Goal: Task Accomplishment & Management: Manage account settings

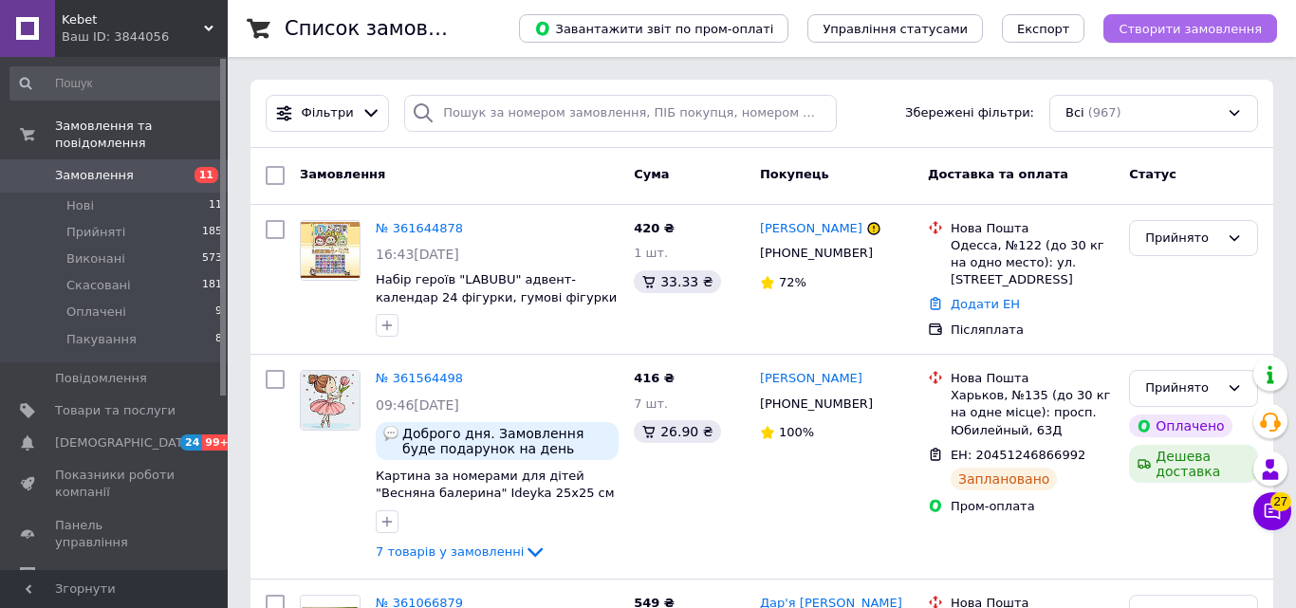
click at [1142, 30] on span "Створити замовлення" at bounding box center [1190, 29] width 143 height 14
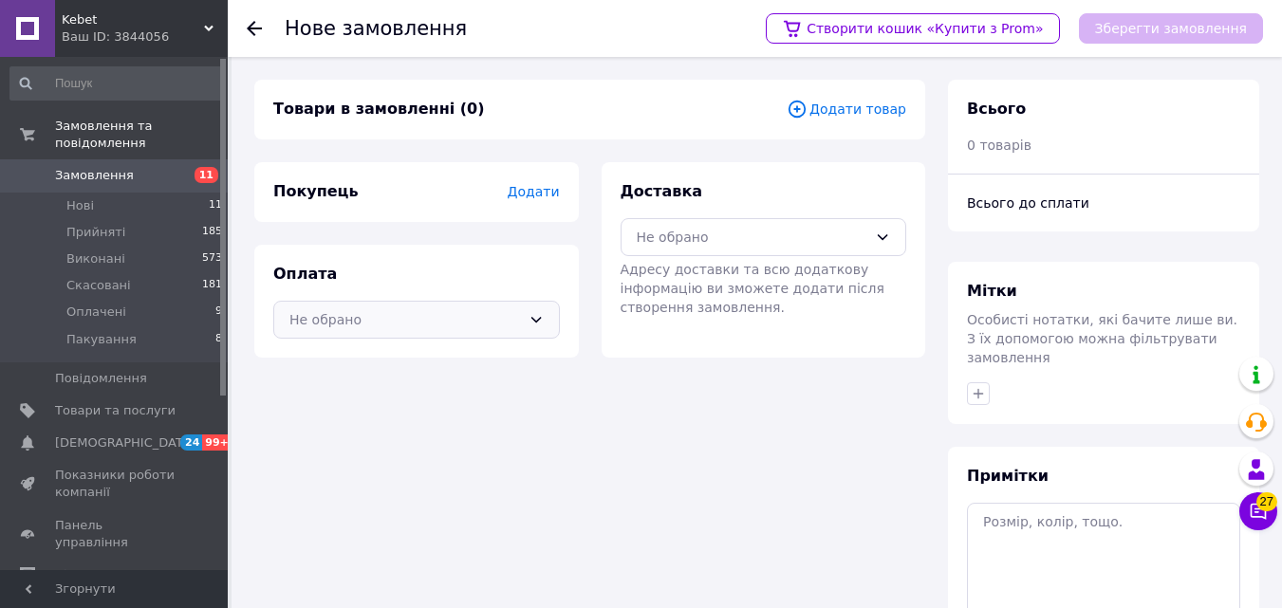
click at [534, 315] on icon at bounding box center [536, 319] width 15 height 15
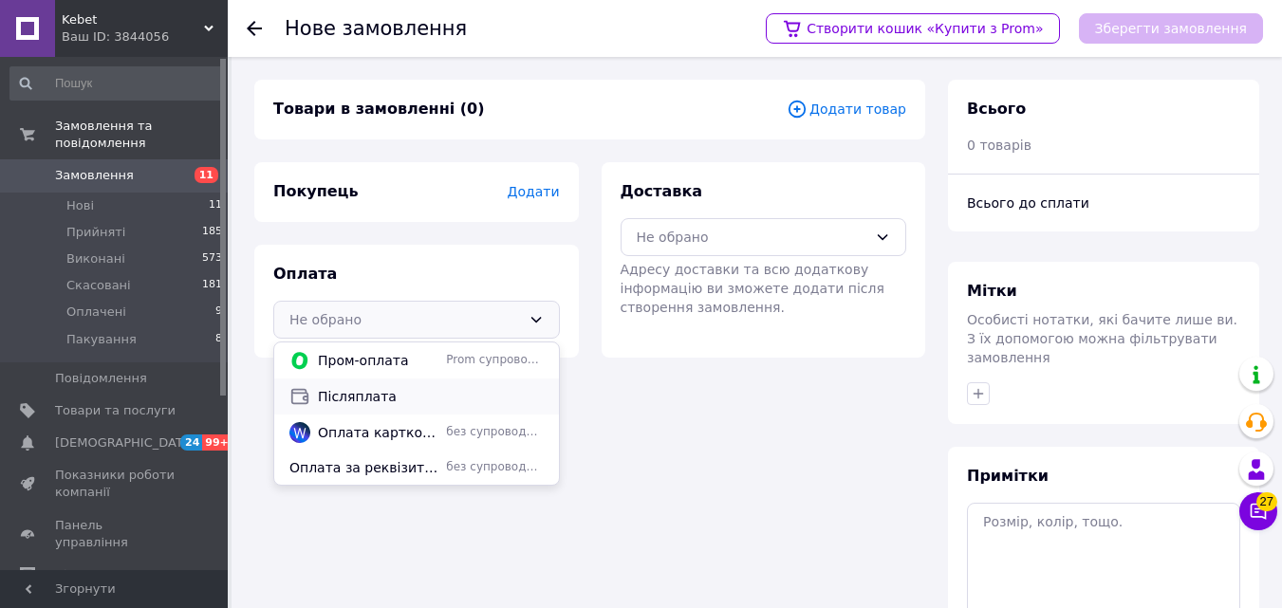
click at [374, 397] on span "Післяплата" at bounding box center [431, 396] width 226 height 19
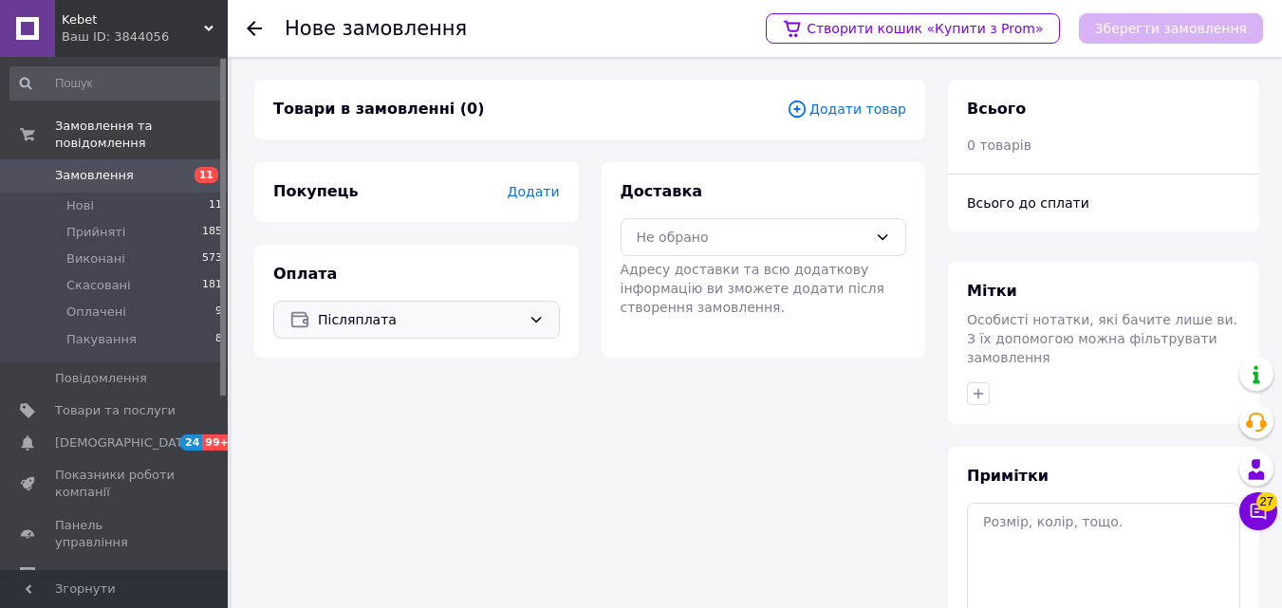
click at [808, 105] on icon at bounding box center [797, 109] width 21 height 21
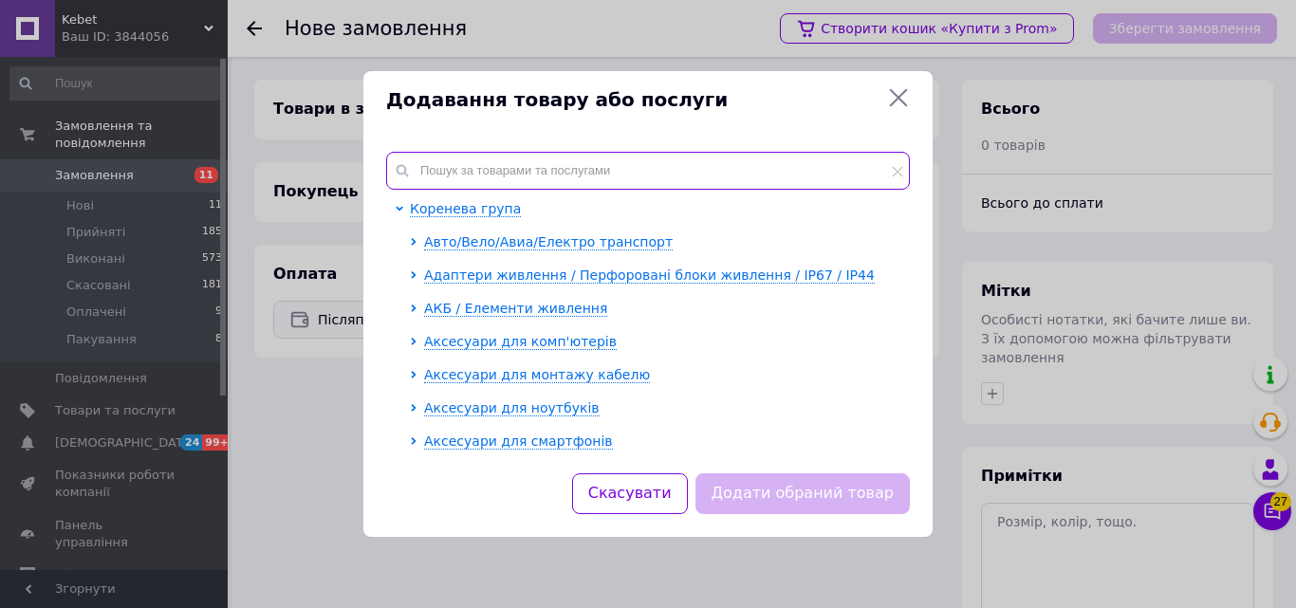
paste input "68675"
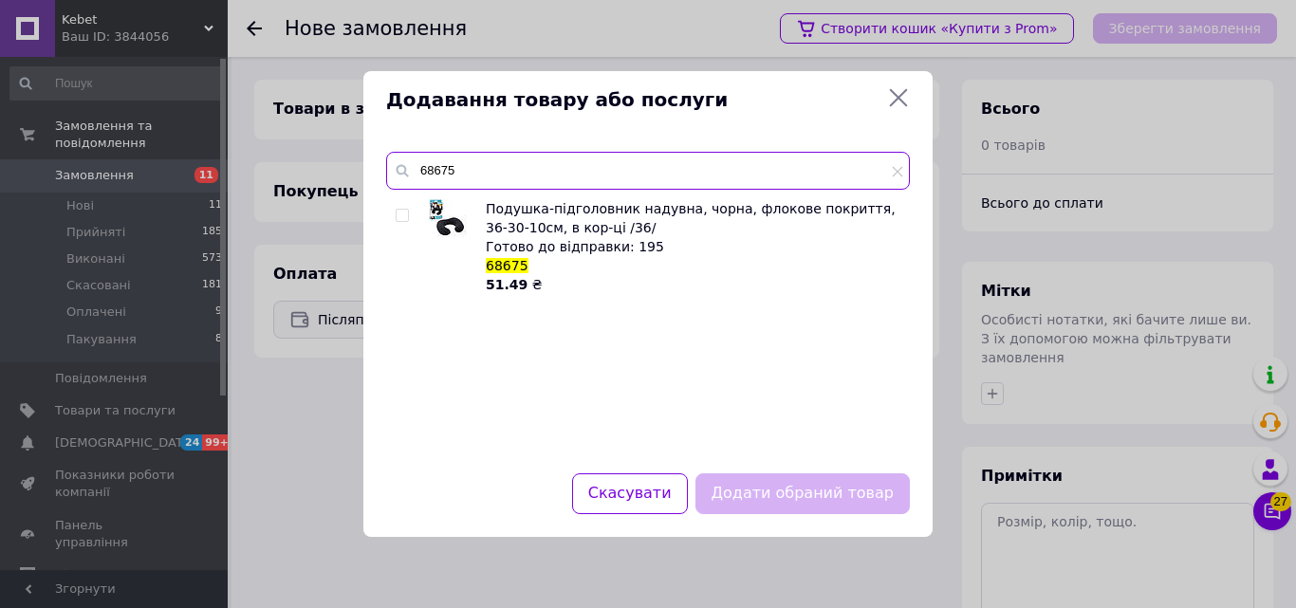
type input "68675"
click at [400, 213] on input "checkbox" at bounding box center [402, 216] width 12 height 12
checkbox input "true"
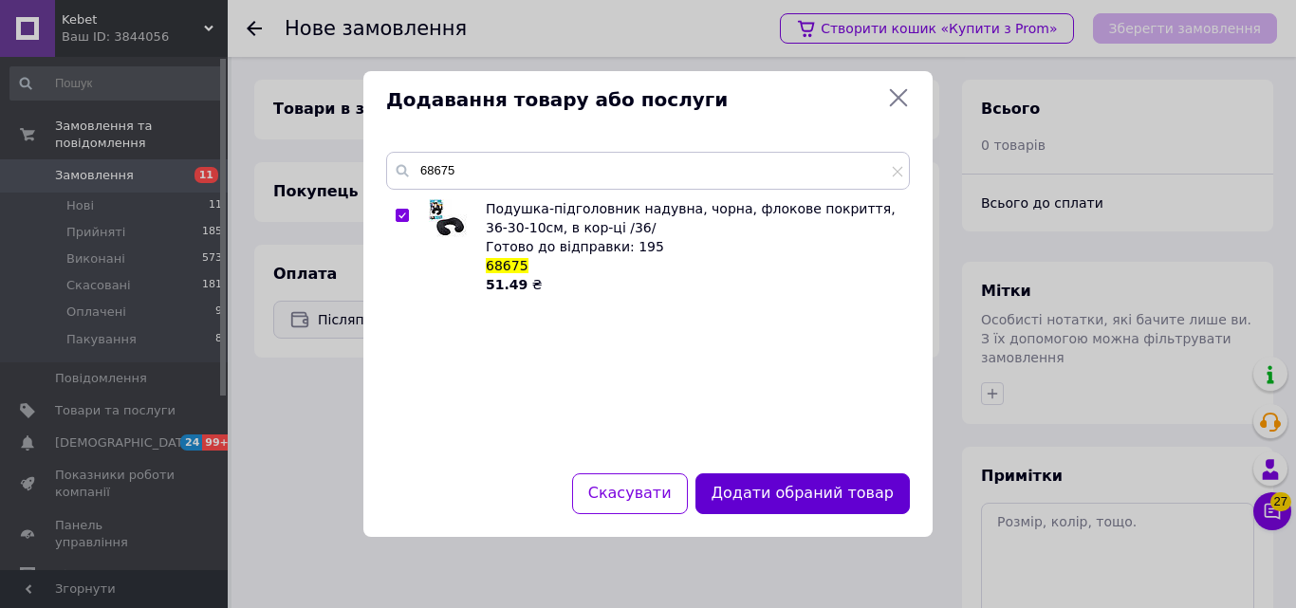
click at [750, 482] on button "Додати обраний товар" at bounding box center [803, 494] width 214 height 41
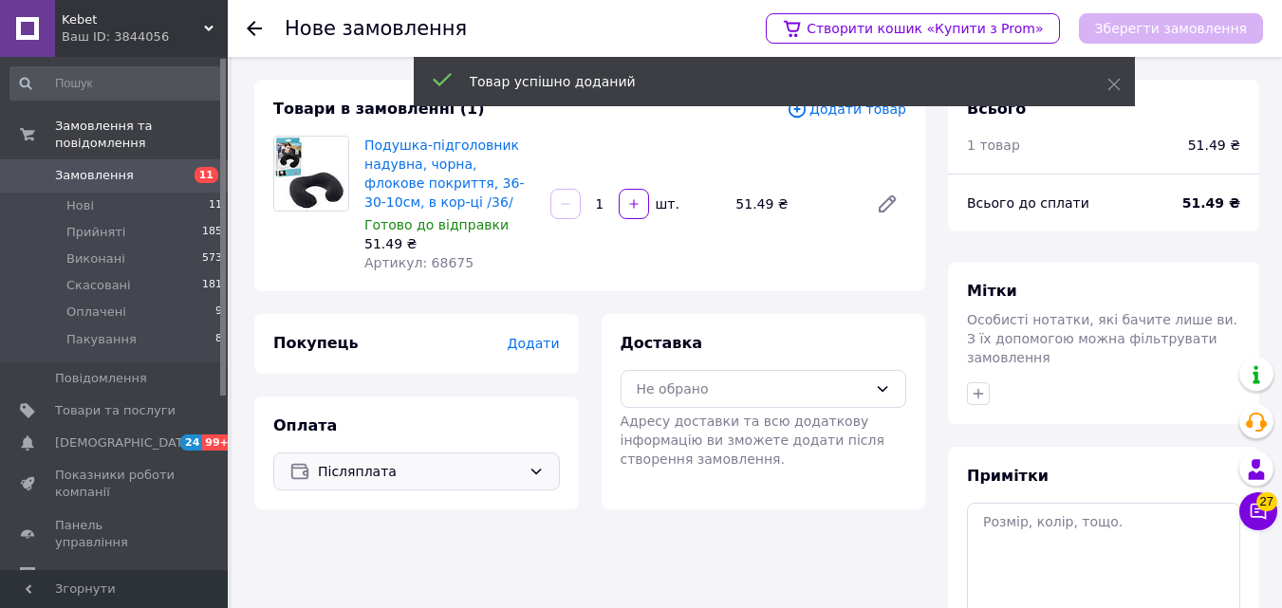
drag, startPoint x: 604, startPoint y: 206, endPoint x: 593, endPoint y: 206, distance: 11.4
click at [593, 206] on input "1" at bounding box center [600, 204] width 30 height 14
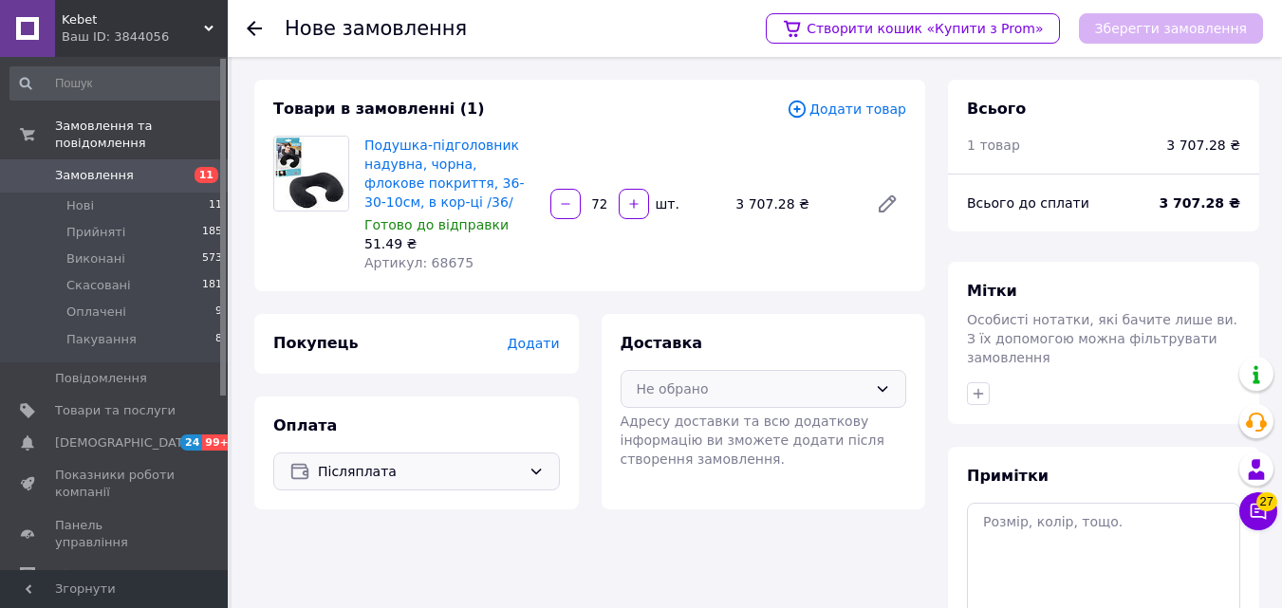
type input "72"
click at [735, 396] on div "Не обрано" at bounding box center [753, 389] width 232 height 21
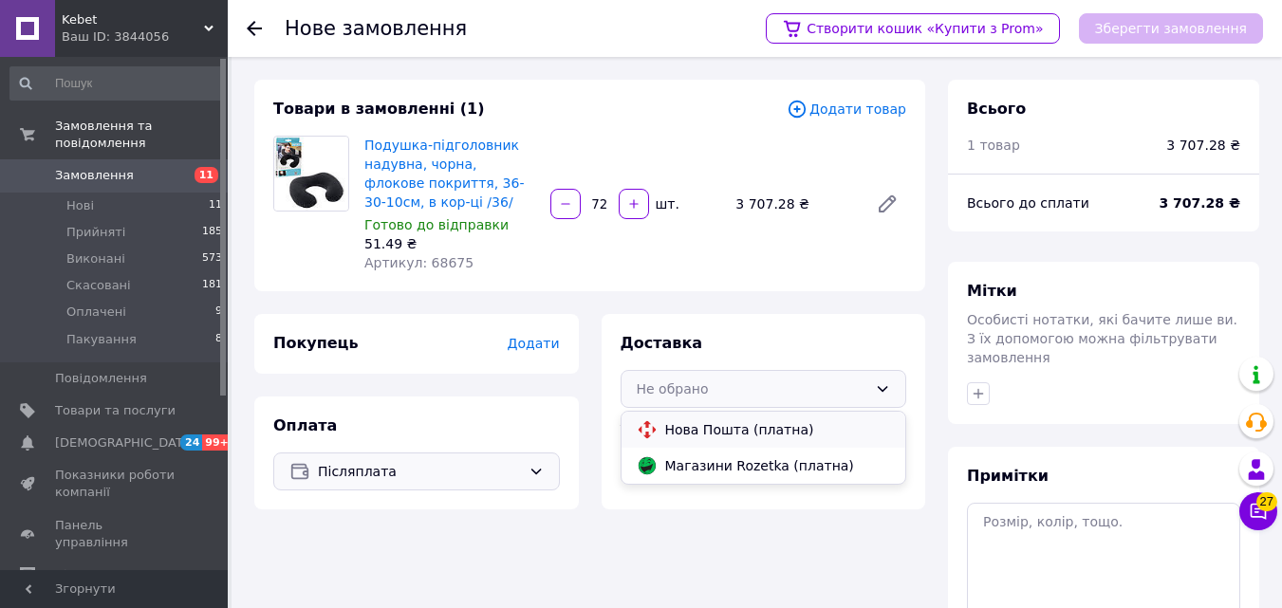
click at [733, 429] on span "Нова Пошта (платна)" at bounding box center [778, 429] width 226 height 19
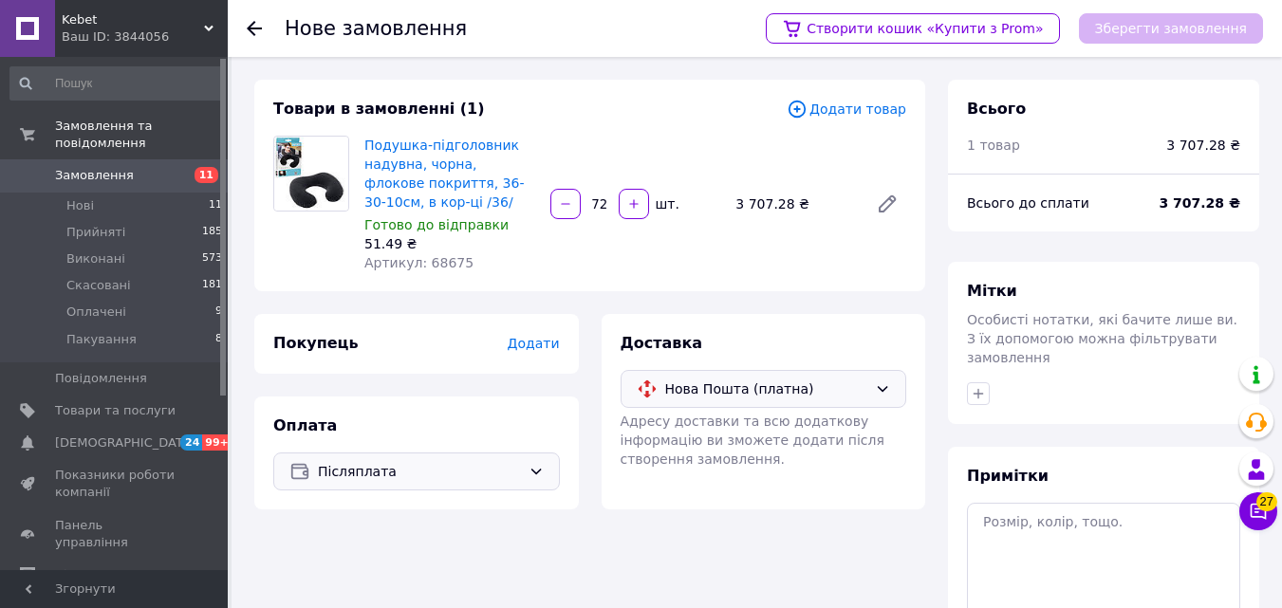
click at [536, 344] on span "Додати" at bounding box center [533, 343] width 52 height 15
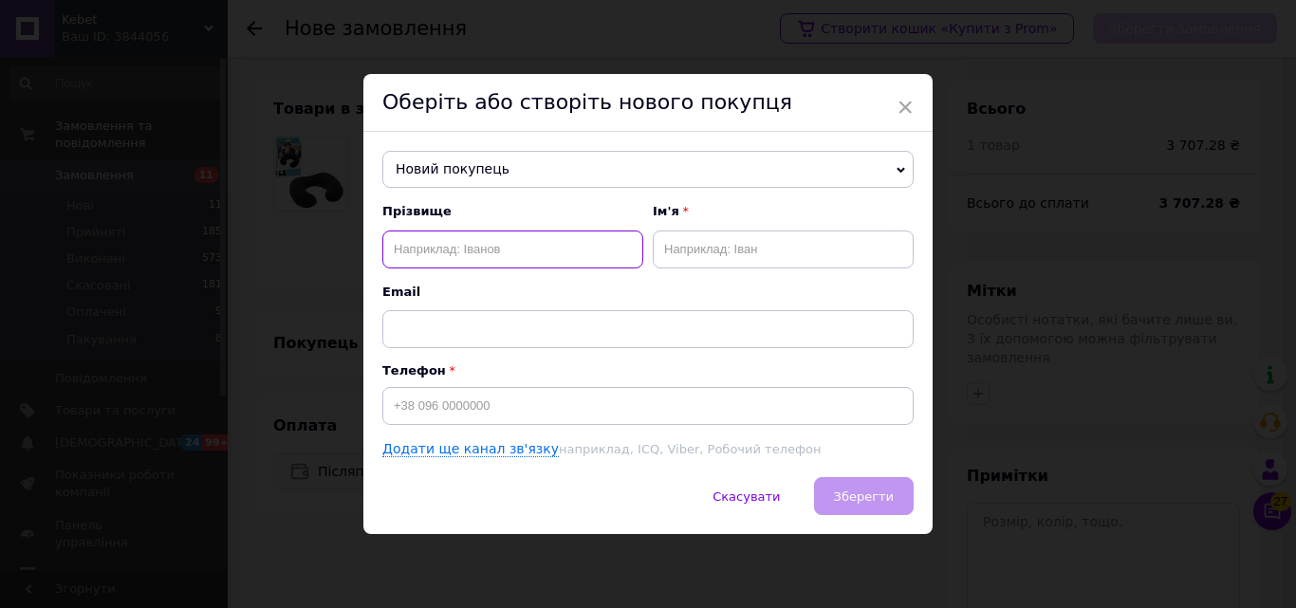
click at [500, 249] on input "text" at bounding box center [512, 250] width 261 height 38
type input "[PERSON_NAME]"
click at [771, 251] on input "text" at bounding box center [783, 250] width 261 height 38
type input "[PERSON_NAME]"
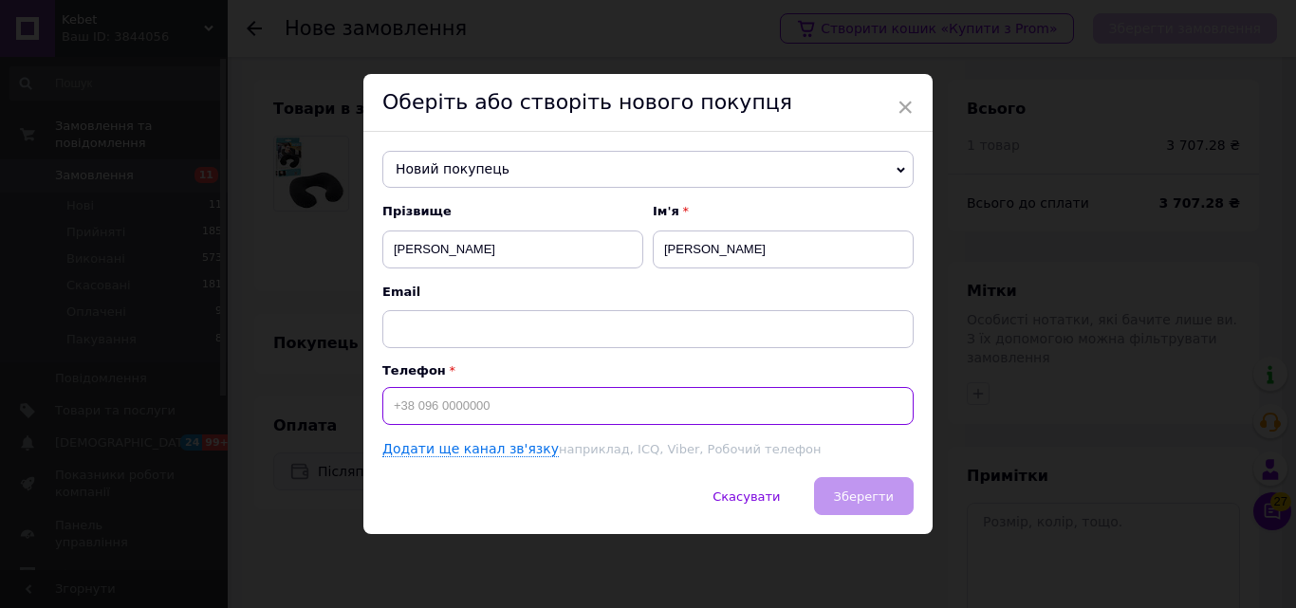
click at [588, 405] on input at bounding box center [647, 406] width 531 height 38
click at [421, 409] on input "[PHONE_NUMBER]" at bounding box center [647, 406] width 531 height 38
click at [466, 406] on input "[PHONE_NUMBER]" at bounding box center [647, 406] width 531 height 38
type input "[PHONE_NUMBER]"
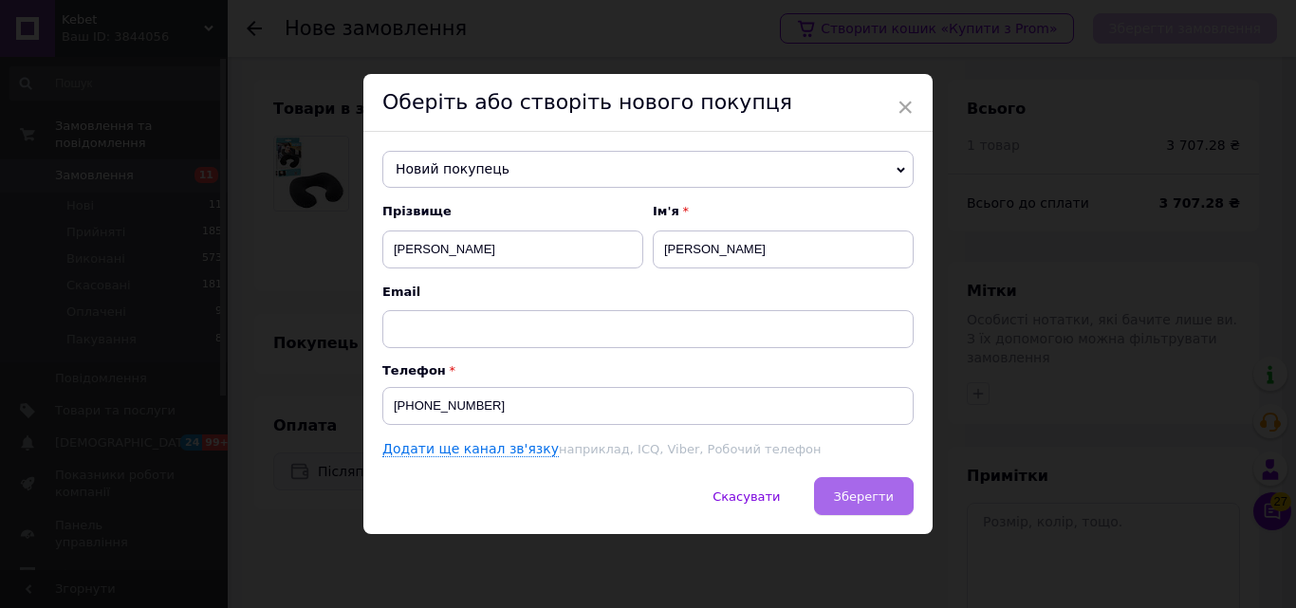
click at [841, 497] on span "Зберегти" at bounding box center [864, 497] width 60 height 14
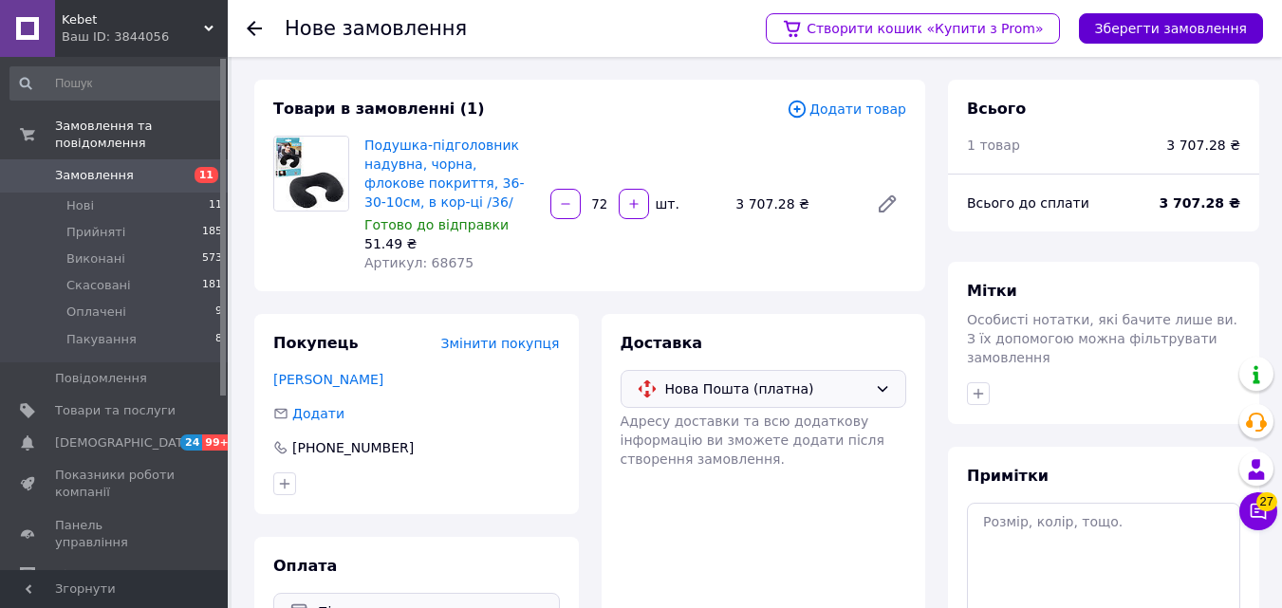
click at [1209, 28] on button "Зберегти замовлення" at bounding box center [1171, 28] width 184 height 30
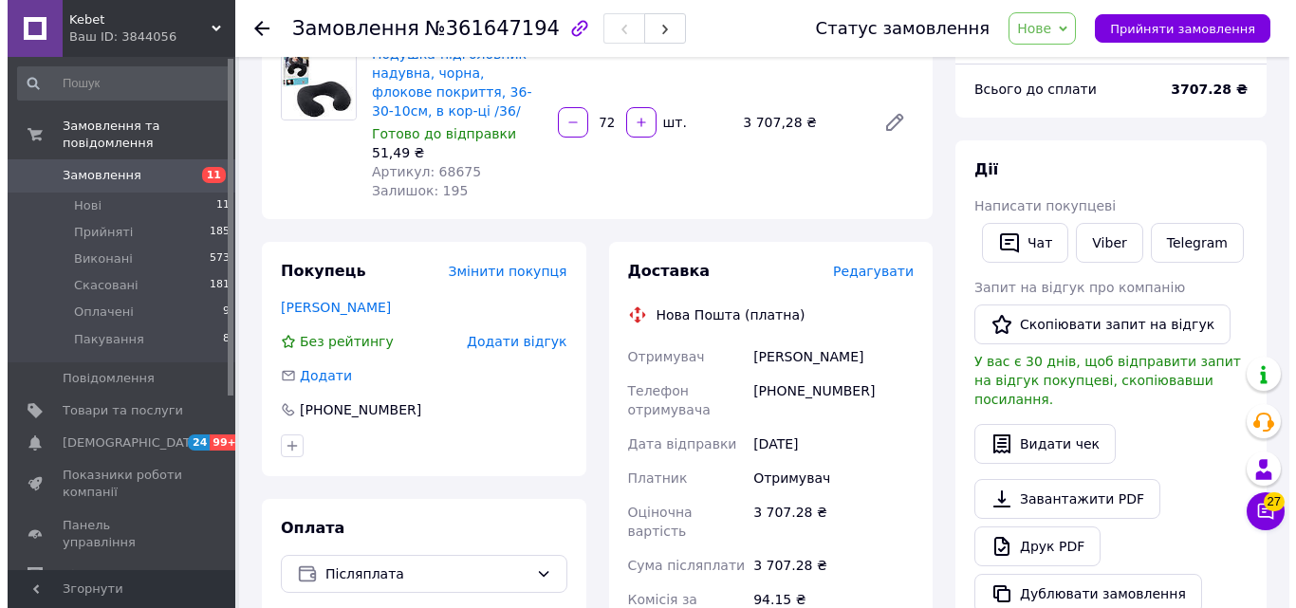
scroll to position [190, 0]
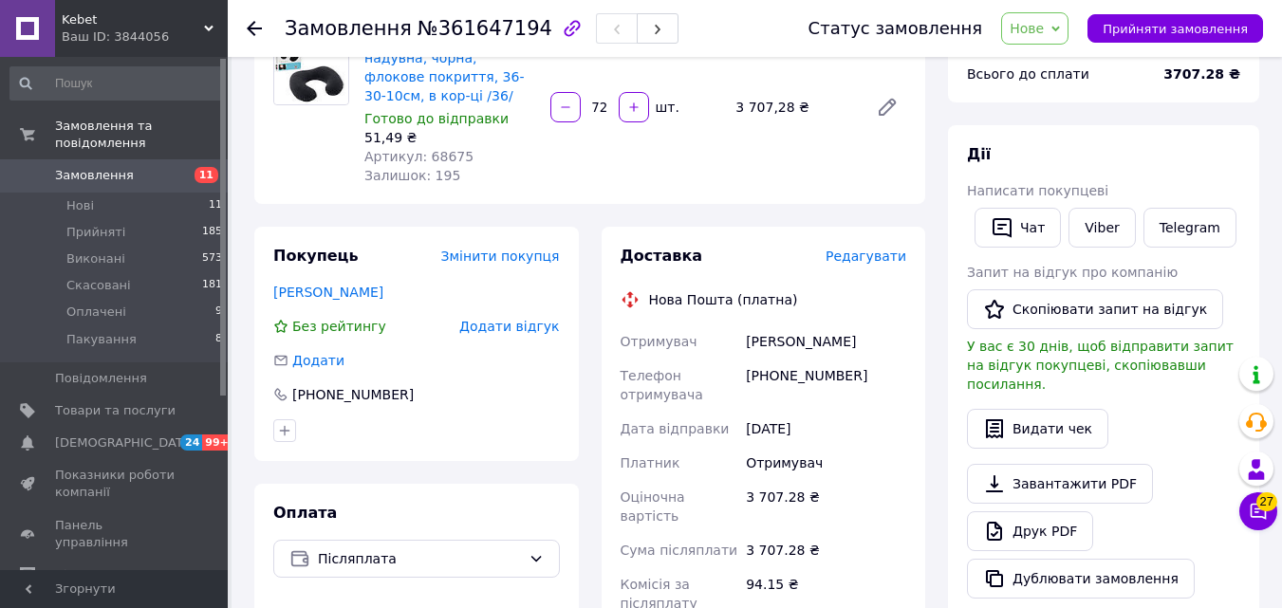
click at [874, 259] on span "Редагувати" at bounding box center [866, 256] width 81 height 15
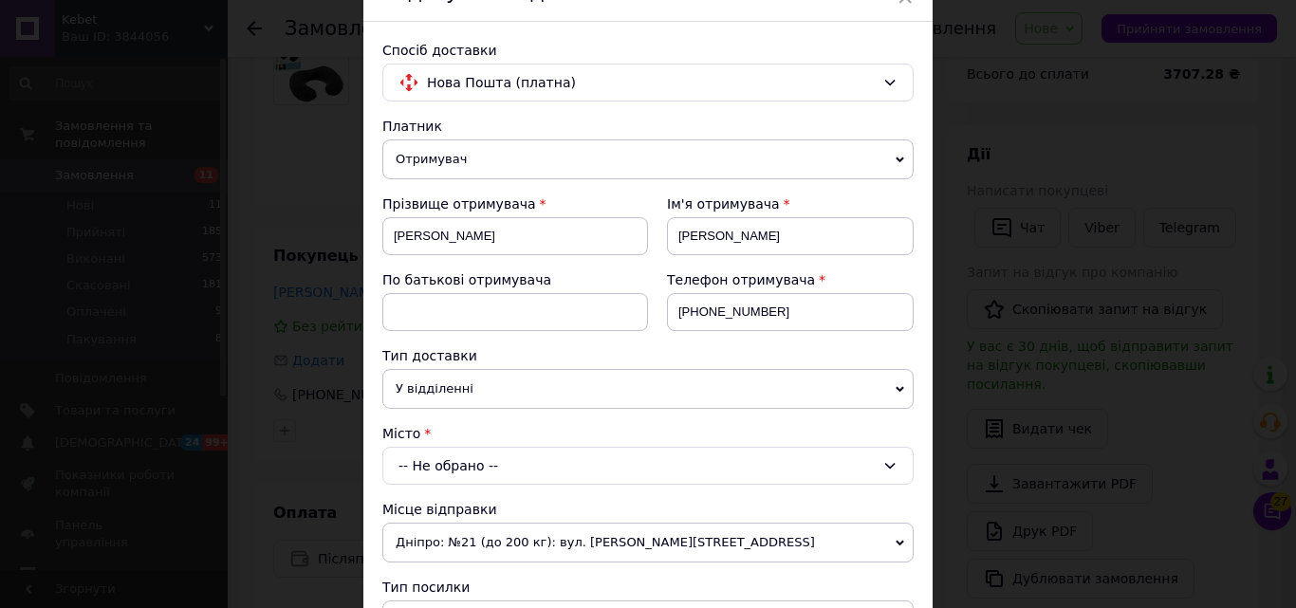
scroll to position [285, 0]
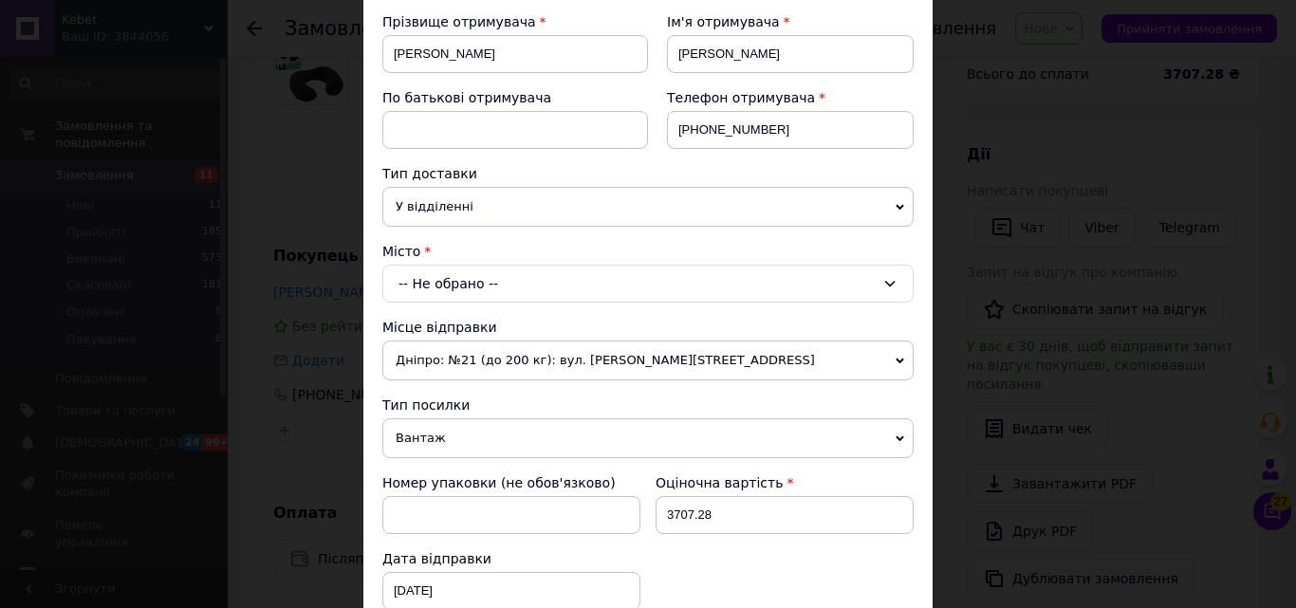
click at [644, 289] on div "-- Не обрано --" at bounding box center [647, 284] width 531 height 38
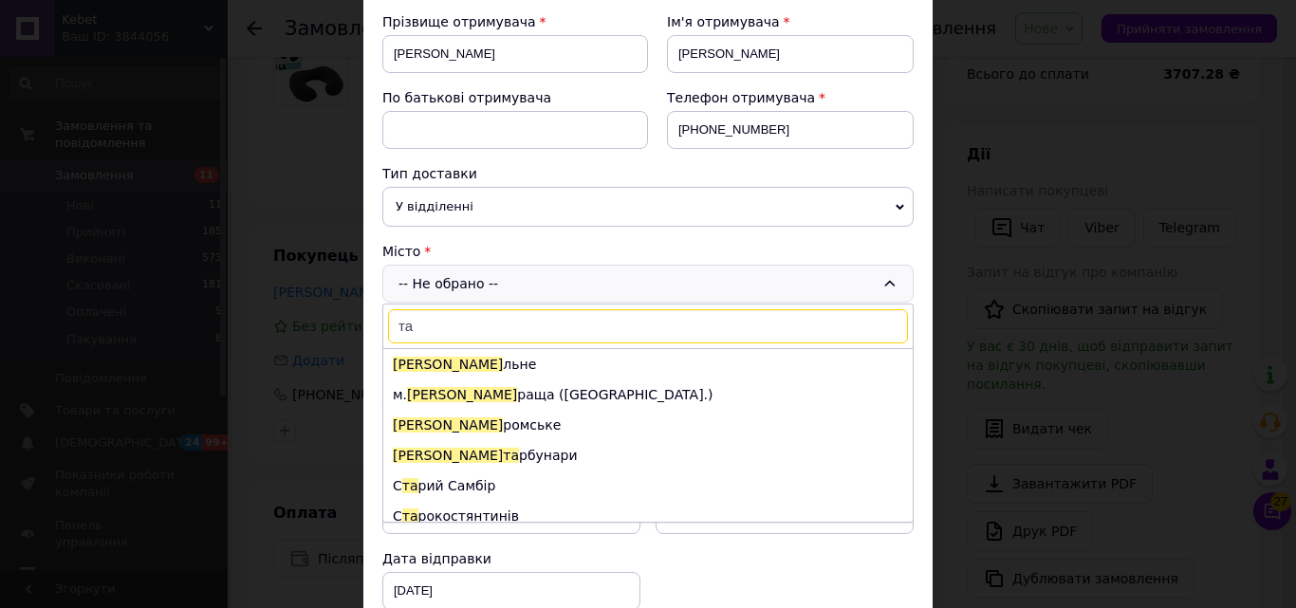
click at [659, 327] on input "та" at bounding box center [648, 326] width 520 height 34
type input "та"
click at [458, 461] on li "Та та рбунари" at bounding box center [647, 455] width 529 height 30
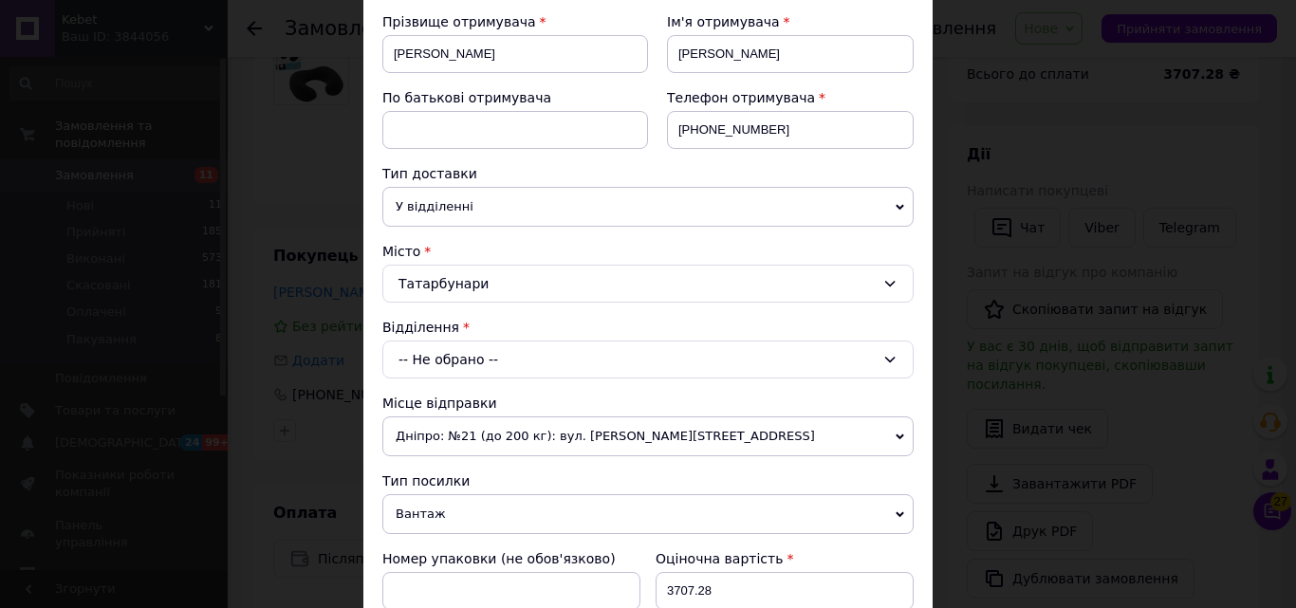
click at [503, 370] on div "-- Не обрано --" at bounding box center [647, 360] width 531 height 38
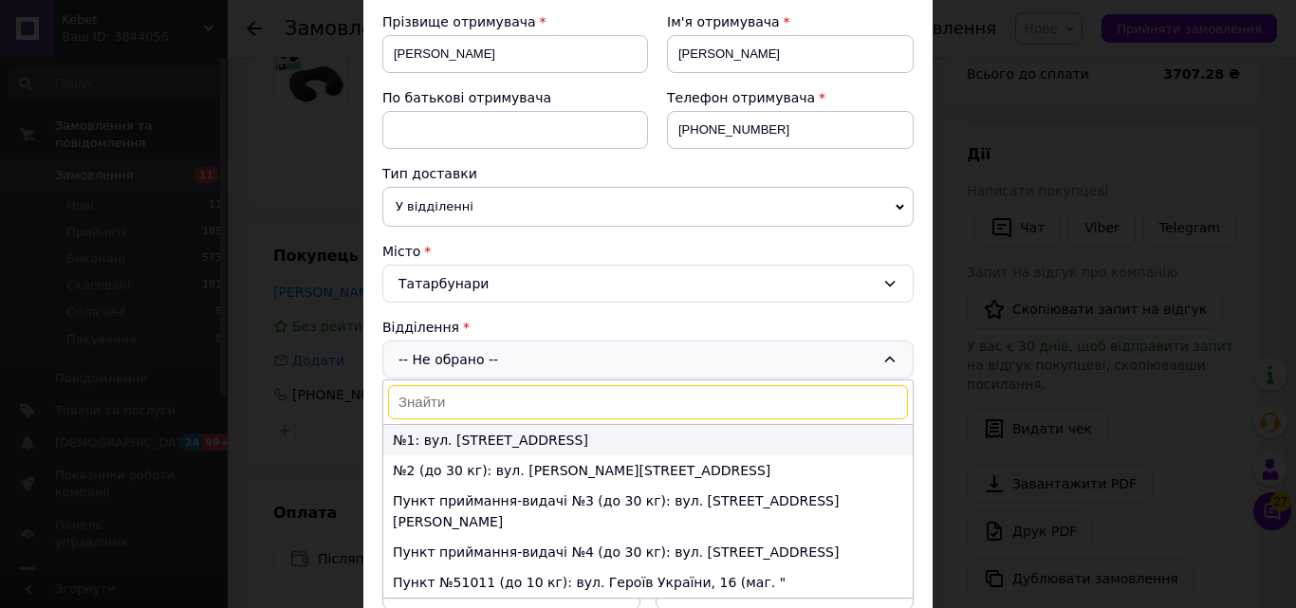
click at [472, 442] on li "№1: вул. [STREET_ADDRESS]" at bounding box center [647, 440] width 529 height 30
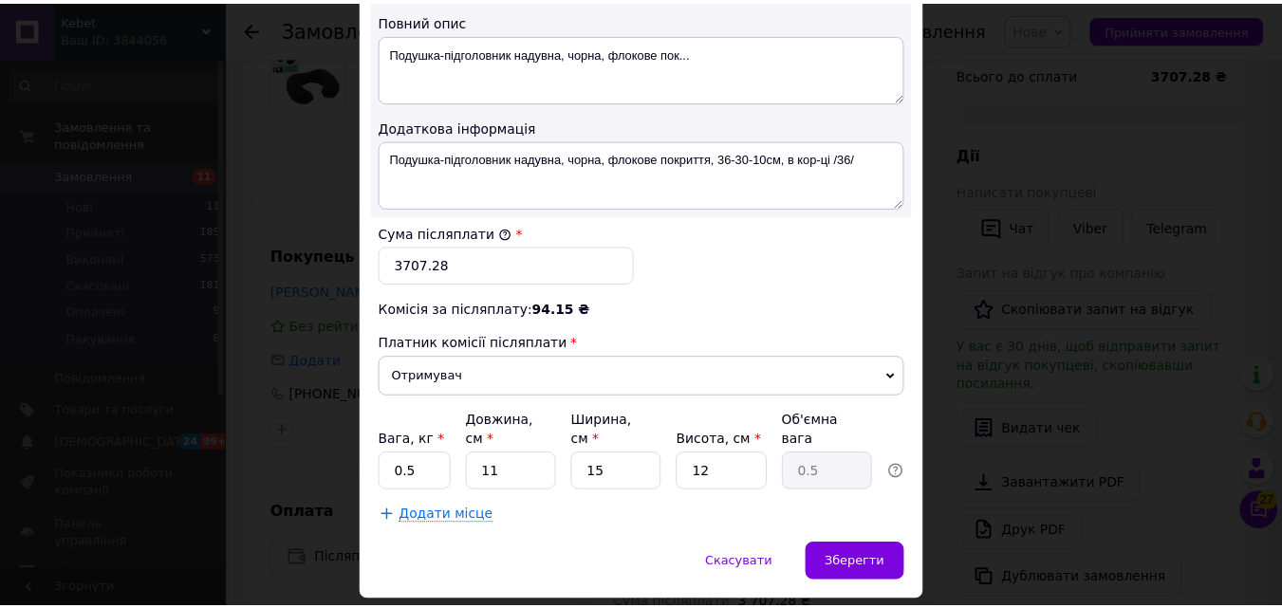
scroll to position [1052, 0]
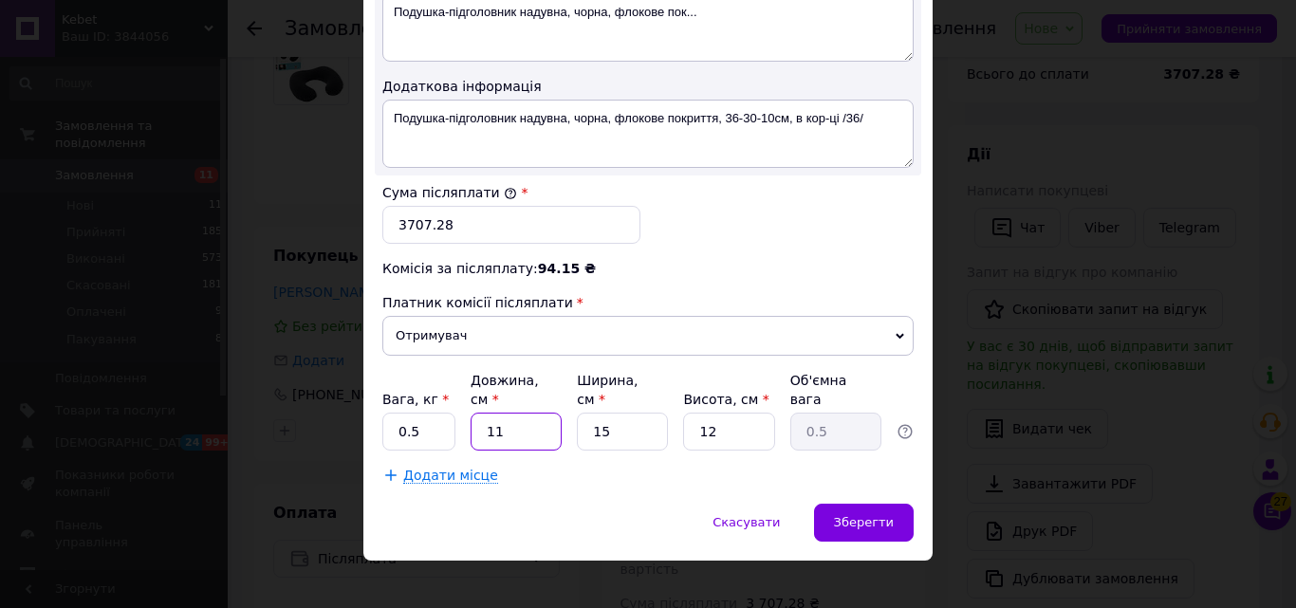
drag, startPoint x: 528, startPoint y: 414, endPoint x: 482, endPoint y: 416, distance: 45.6
click at [482, 416] on input "11" at bounding box center [516, 432] width 91 height 38
type input "5"
type input "0.23"
type input "54"
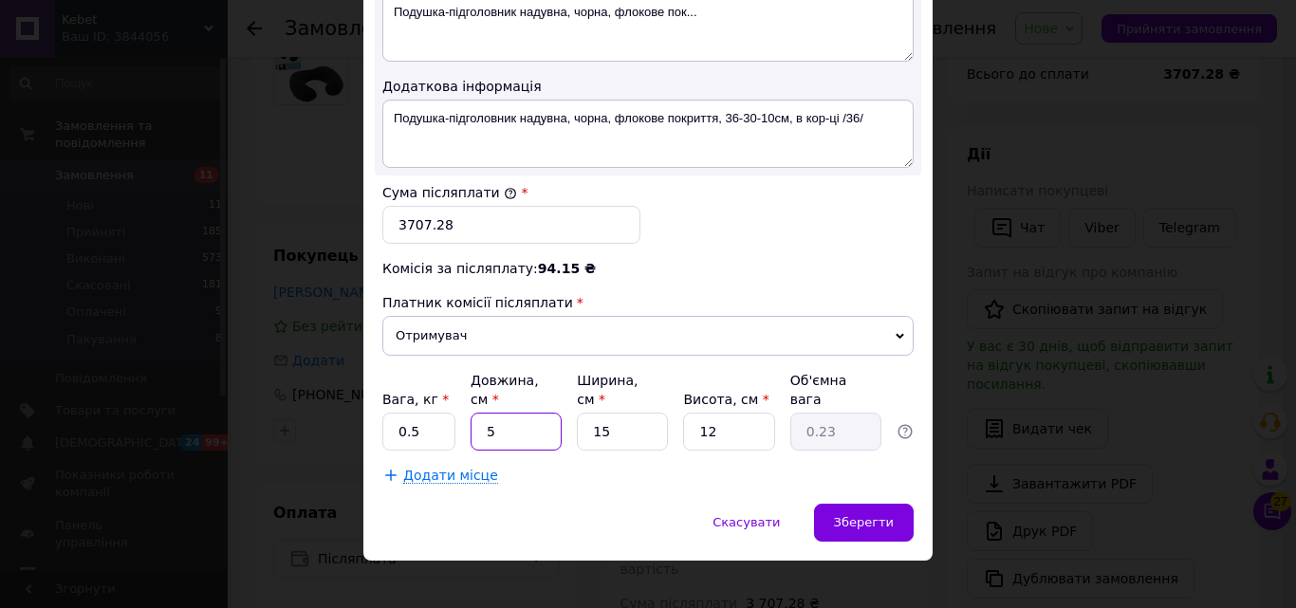
type input "2.43"
type input "54"
drag, startPoint x: 615, startPoint y: 420, endPoint x: 586, endPoint y: 422, distance: 28.5
click at [586, 422] on input "15" at bounding box center [622, 432] width 91 height 38
type input "5"
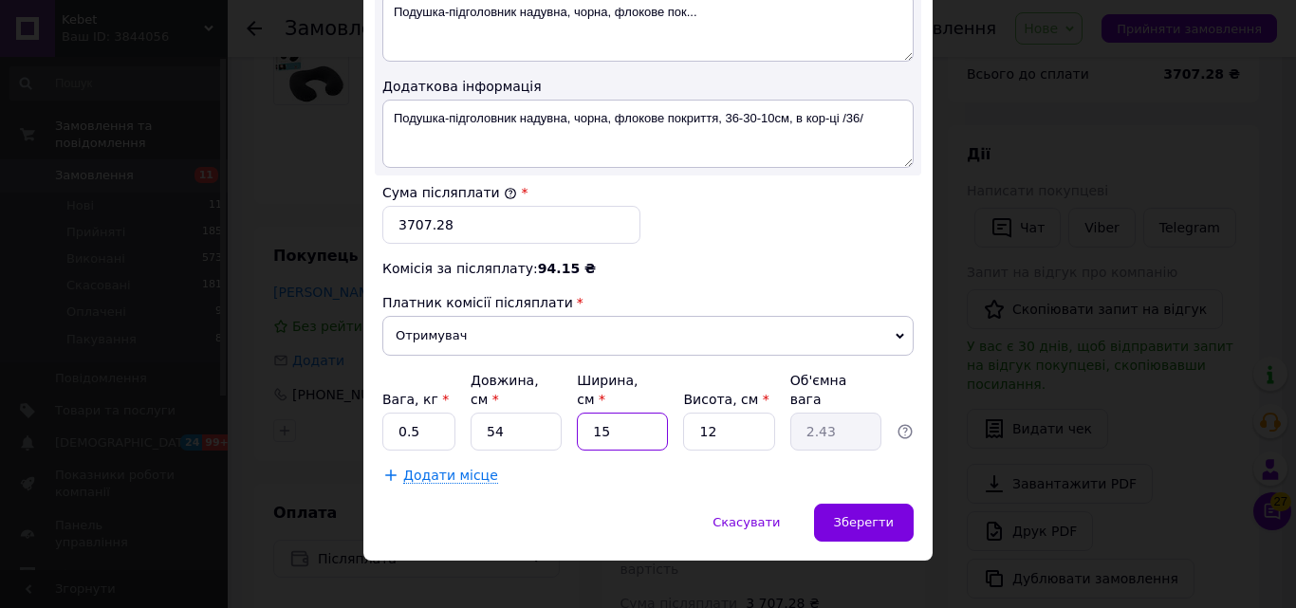
type input "0.81"
type input "52"
type input "8.42"
type input "52"
drag, startPoint x: 687, startPoint y: 412, endPoint x: 716, endPoint y: 412, distance: 29.4
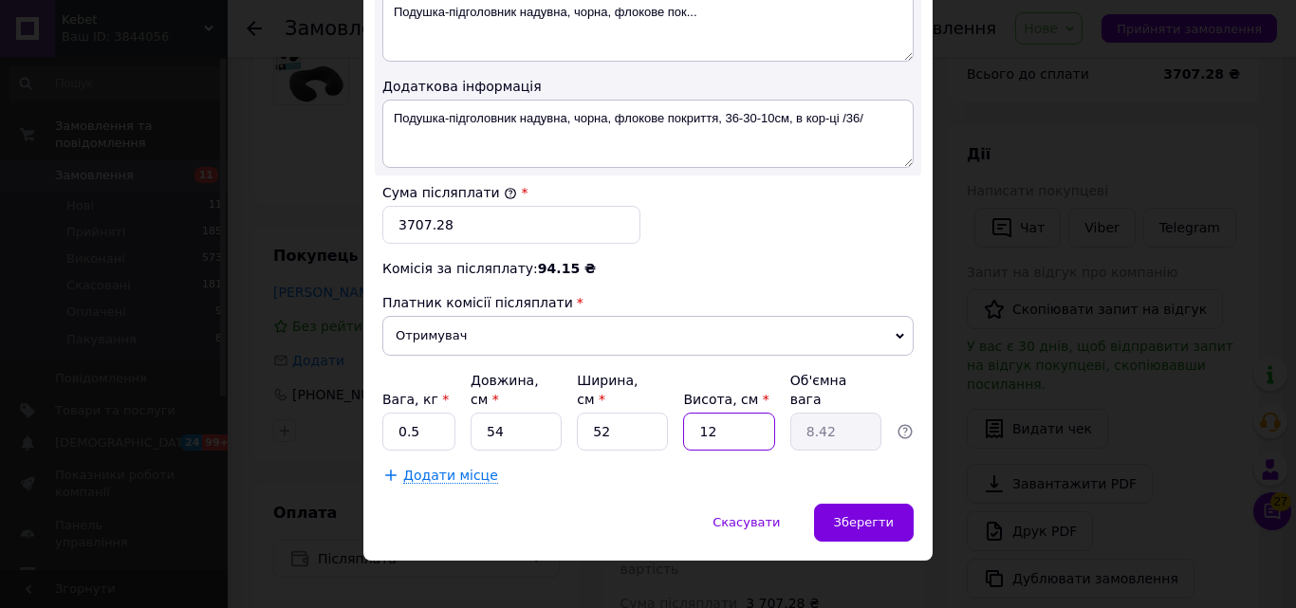
click at [716, 413] on input "12" at bounding box center [728, 432] width 91 height 38
type input "1"
type input "0.7"
type input "17"
type input "11.93"
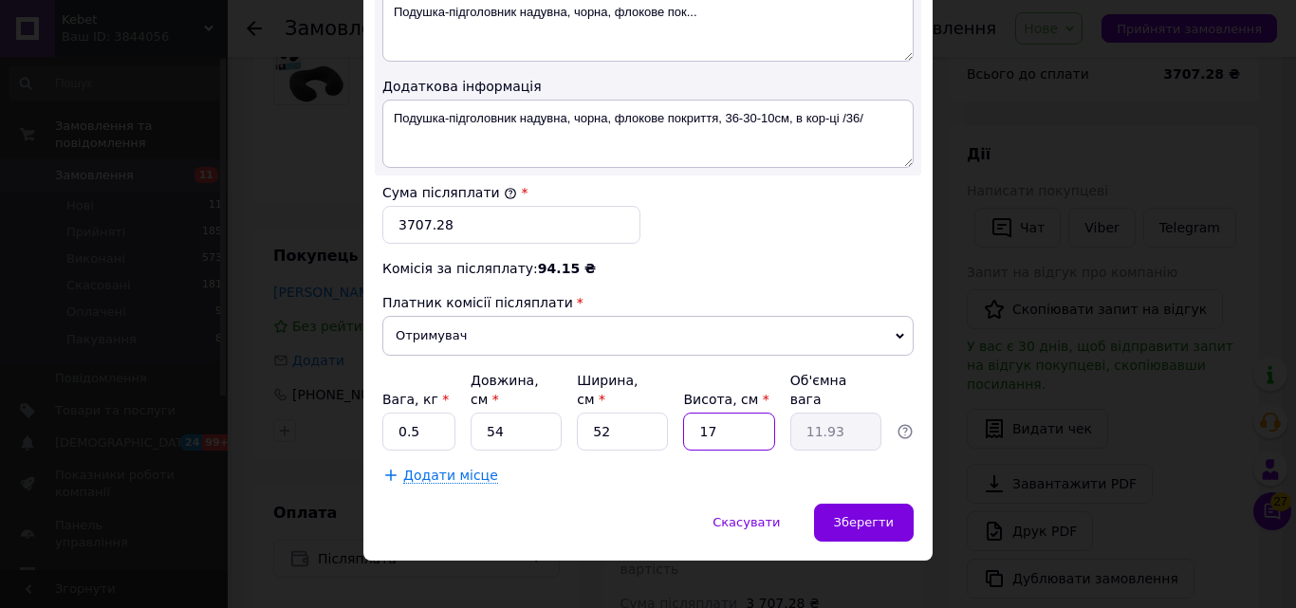
type input "17"
drag, startPoint x: 427, startPoint y: 409, endPoint x: 392, endPoint y: 415, distance: 35.6
click at [392, 415] on input "0.5" at bounding box center [418, 432] width 73 height 38
type input "10"
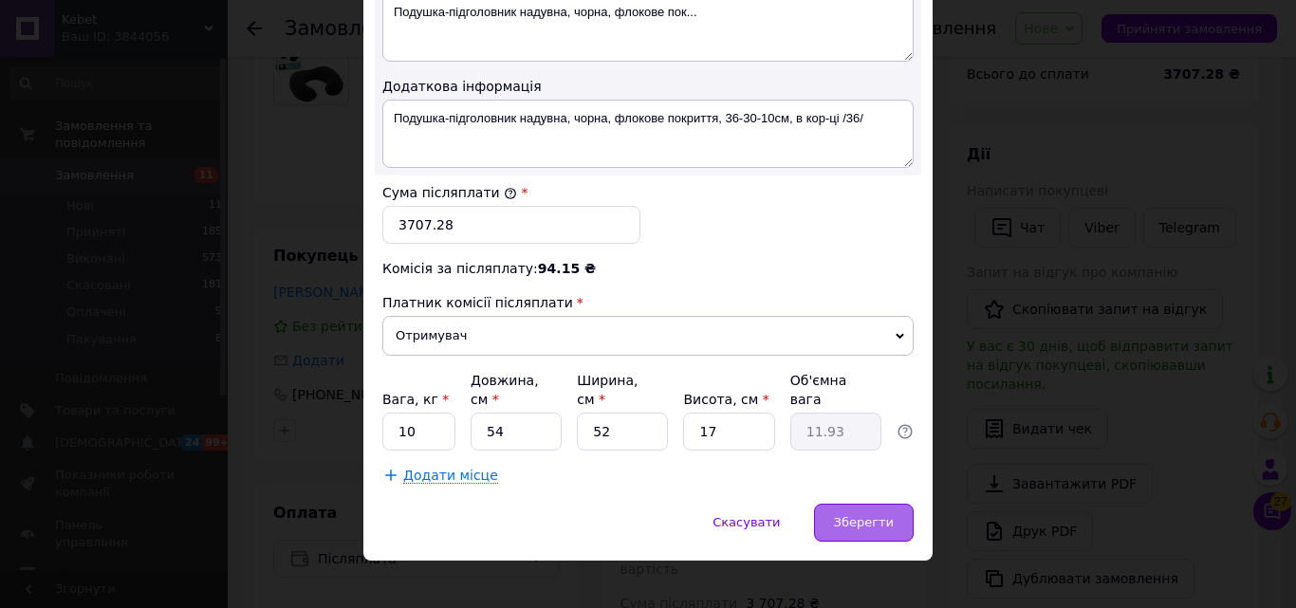
click at [880, 515] on span "Зберегти" at bounding box center [864, 522] width 60 height 14
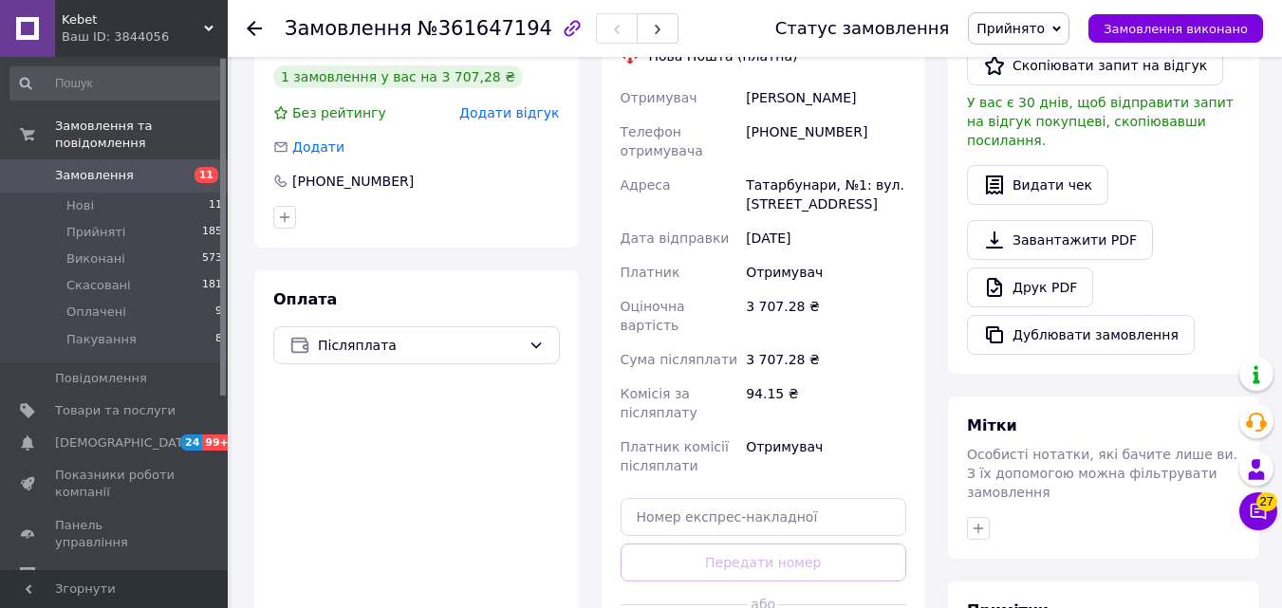
scroll to position [474, 0]
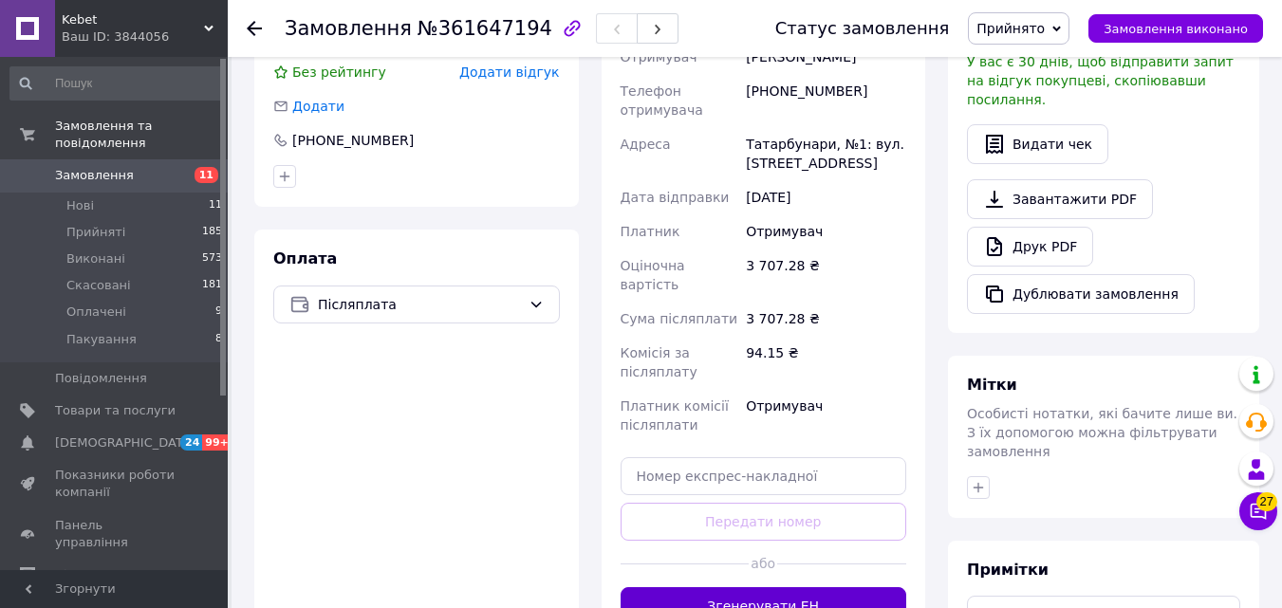
click at [828, 592] on button "Згенерувати ЕН" at bounding box center [764, 606] width 287 height 38
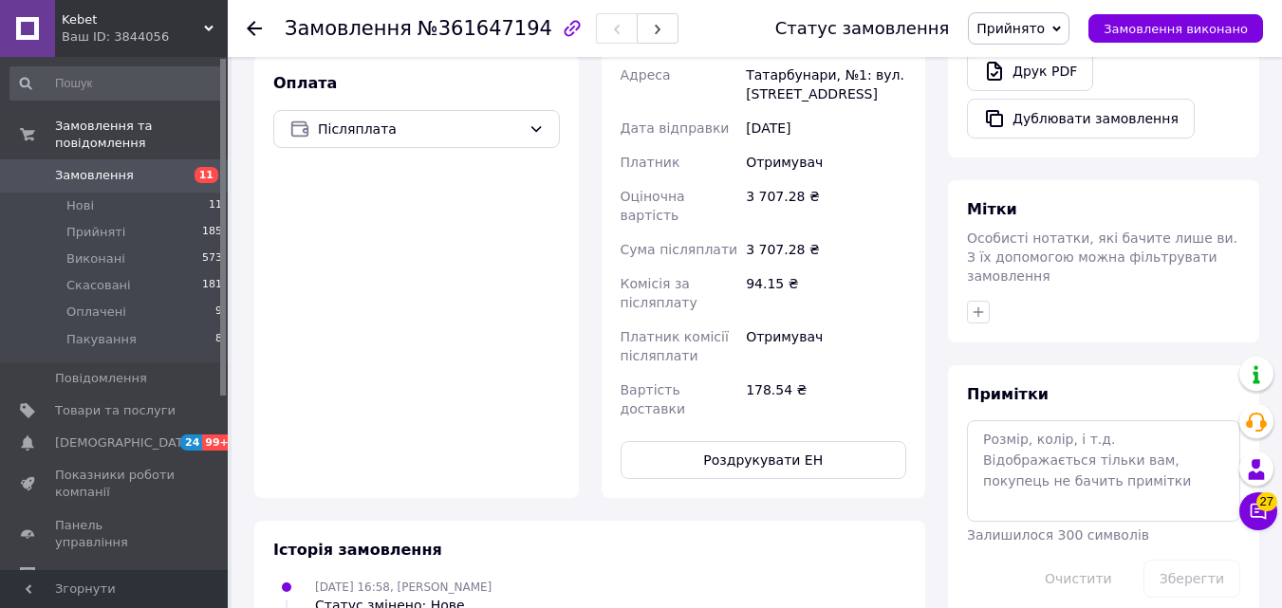
scroll to position [664, 0]
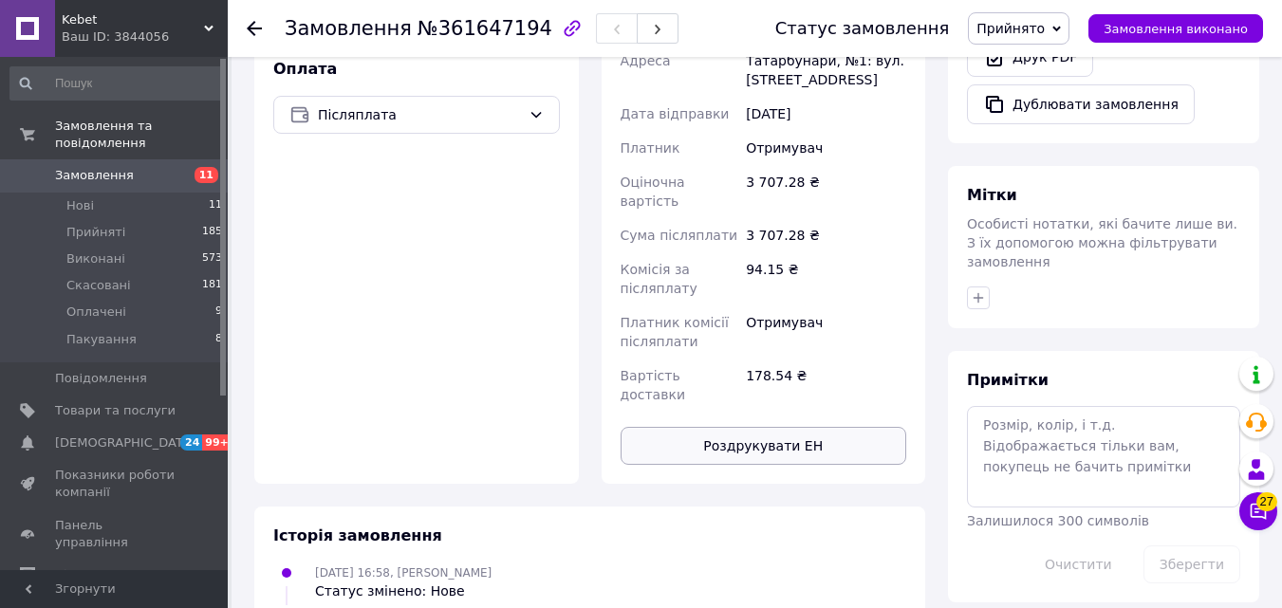
click at [788, 427] on button "Роздрукувати ЕН" at bounding box center [764, 446] width 287 height 38
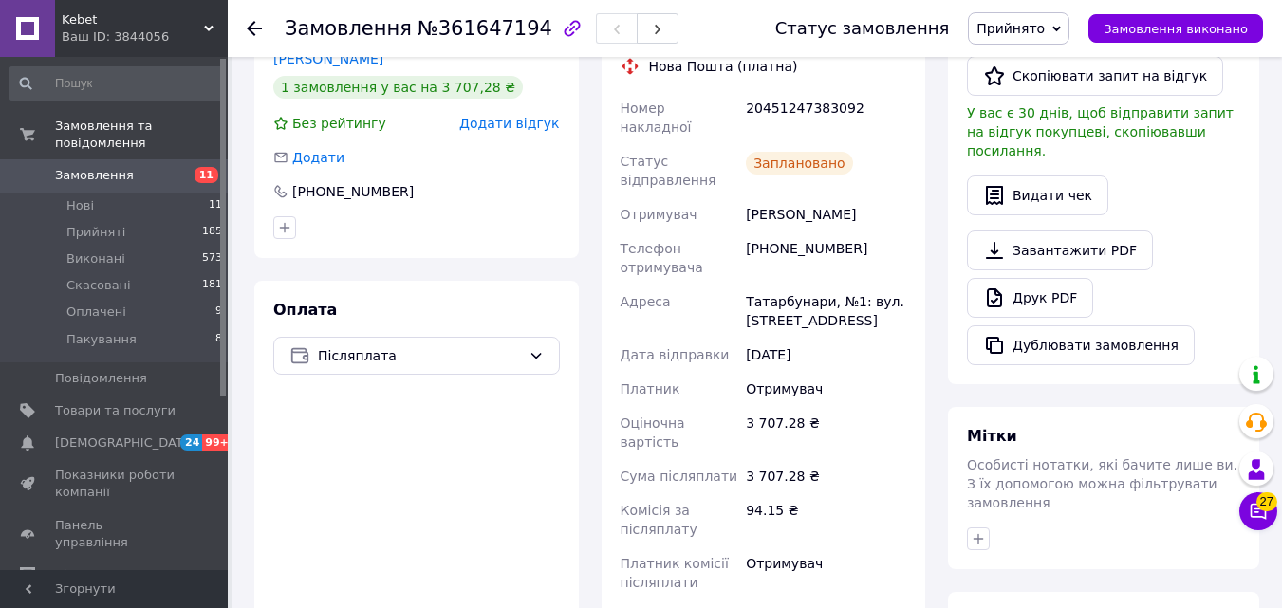
scroll to position [380, 0]
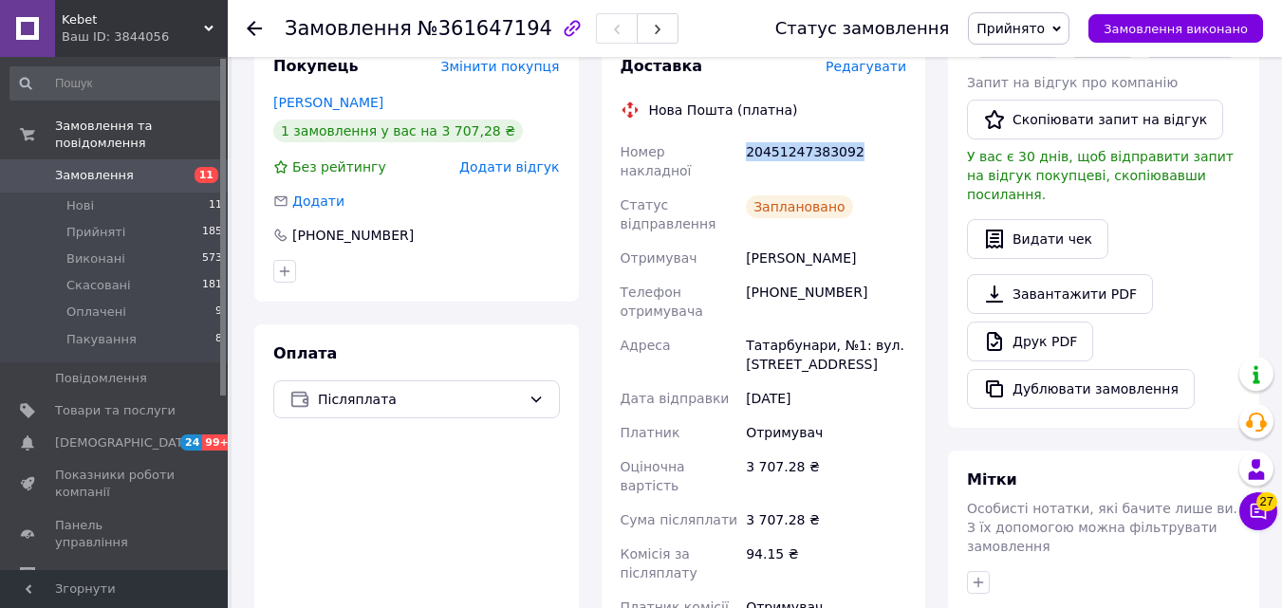
drag, startPoint x: 850, startPoint y: 150, endPoint x: 749, endPoint y: 158, distance: 101.9
click at [749, 158] on div "20451247383092" at bounding box center [826, 161] width 168 height 53
copy div "20451247383092"
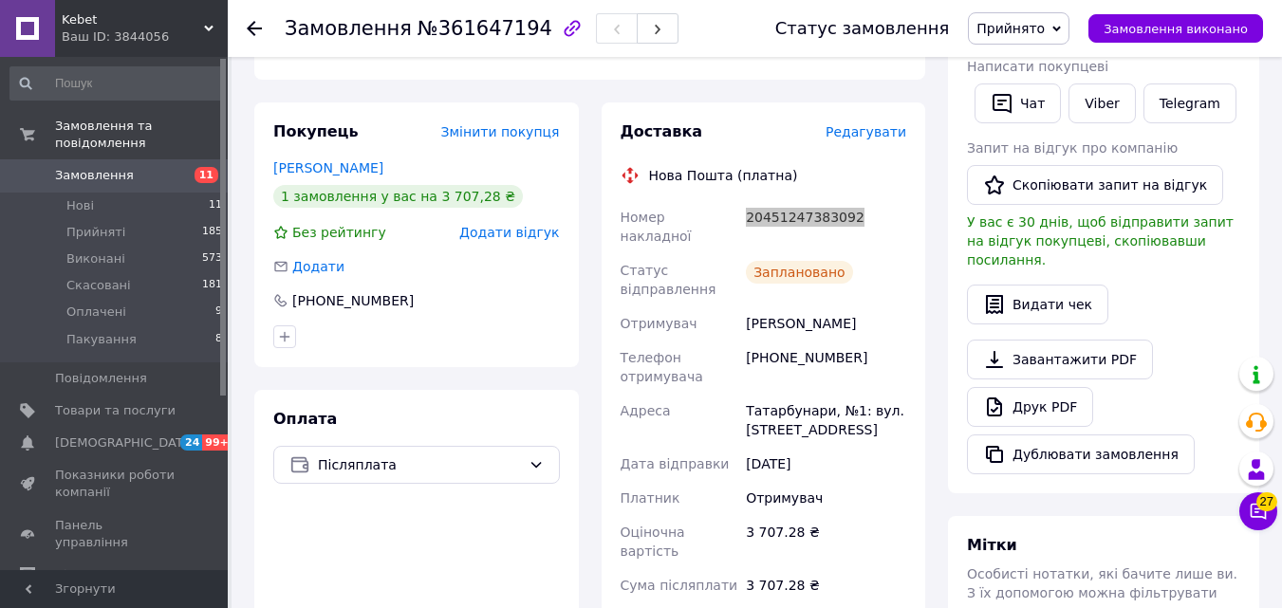
scroll to position [285, 0]
